Goal: Information Seeking & Learning: Check status

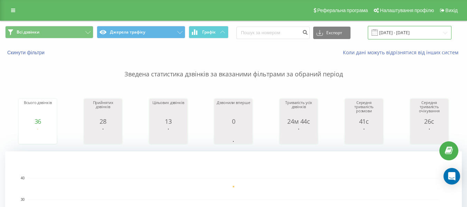
click at [442, 31] on input "[DATE] - [DATE]" at bounding box center [410, 32] width 84 height 13
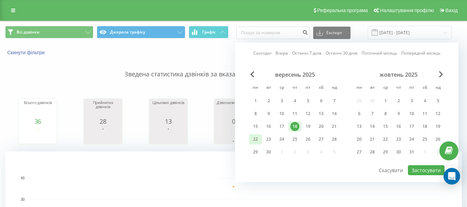
click at [254, 140] on div "22" at bounding box center [255, 139] width 9 height 9
click at [422, 169] on button "Застосувати" at bounding box center [426, 170] width 37 height 10
type input "22.09.2025 - 22.09.2025"
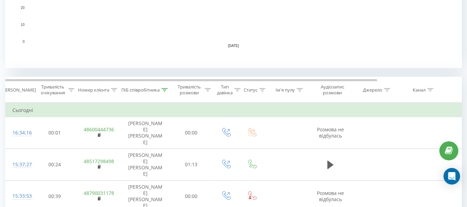
scroll to position [197, 0]
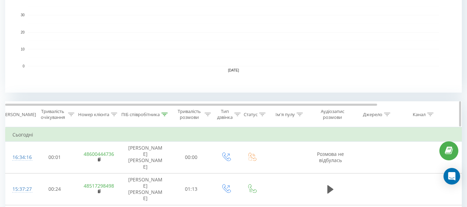
click at [209, 114] on icon at bounding box center [208, 114] width 6 height 3
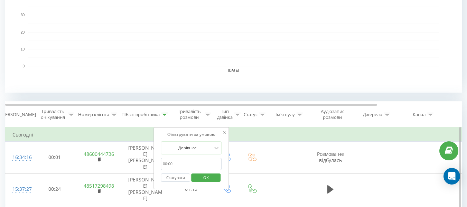
click at [178, 180] on button "Скасувати" at bounding box center [175, 177] width 29 height 9
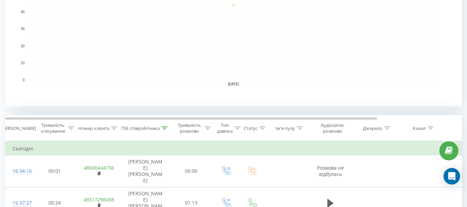
scroll to position [175, 0]
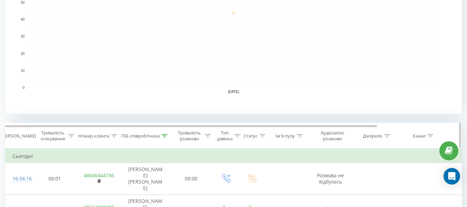
click at [165, 134] on icon at bounding box center [164, 135] width 6 height 3
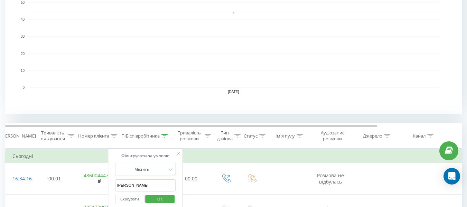
drag, startPoint x: 123, startPoint y: 197, endPoint x: 118, endPoint y: 191, distance: 7.2
click at [123, 197] on button "Скасувати" at bounding box center [129, 199] width 29 height 9
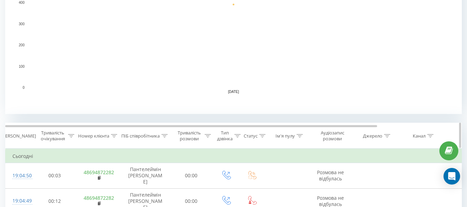
click at [116, 136] on icon at bounding box center [114, 135] width 6 height 3
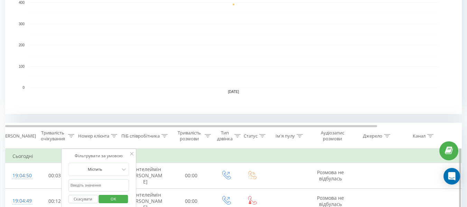
paste input "48 69 299 06 16"
click at [91, 183] on input "48 69 299 06 16" at bounding box center [98, 185] width 61 height 12
type input "48692990616"
click at [118, 199] on span "OK" at bounding box center [113, 198] width 19 height 11
